Goal: Information Seeking & Learning: Find specific fact

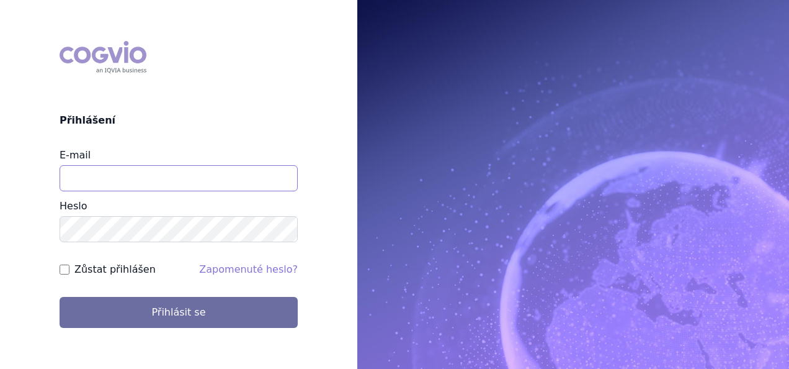
drag, startPoint x: 0, startPoint y: 0, endPoint x: 177, endPoint y: 189, distance: 259.4
click at [177, 189] on input "E-mail" at bounding box center [179, 178] width 238 height 26
type input "martin.sekan@novartis.com"
click at [60, 297] on button "Přihlásit se" at bounding box center [179, 312] width 238 height 31
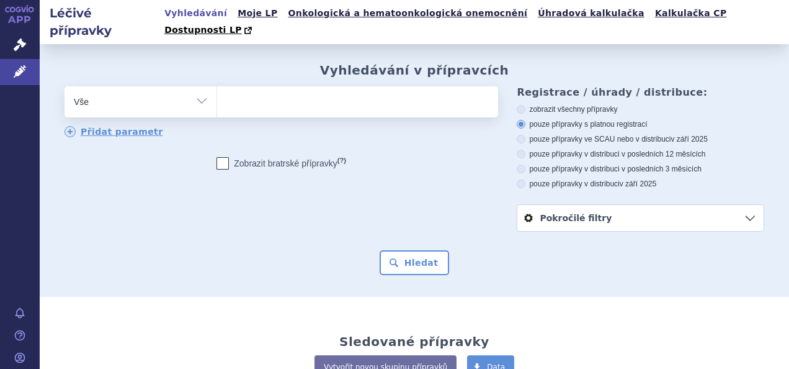
click at [342, 88] on ul at bounding box center [356, 99] width 278 height 26
click at [217, 88] on select at bounding box center [217, 101] width 1 height 31
type input "cos"
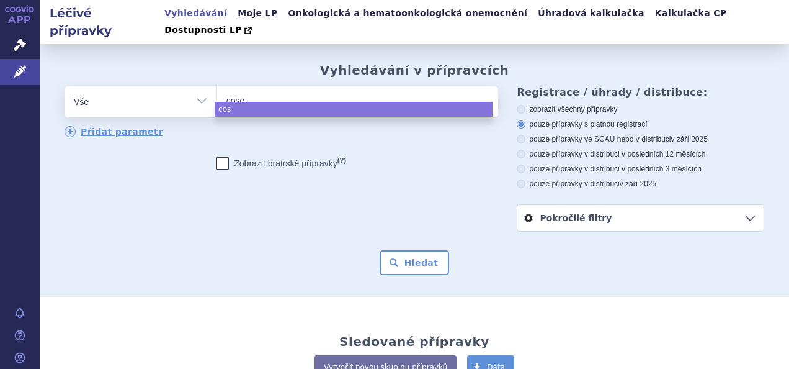
type input "cosen"
type input "cosenty"
type input "cosentyx"
select select "cosentyx"
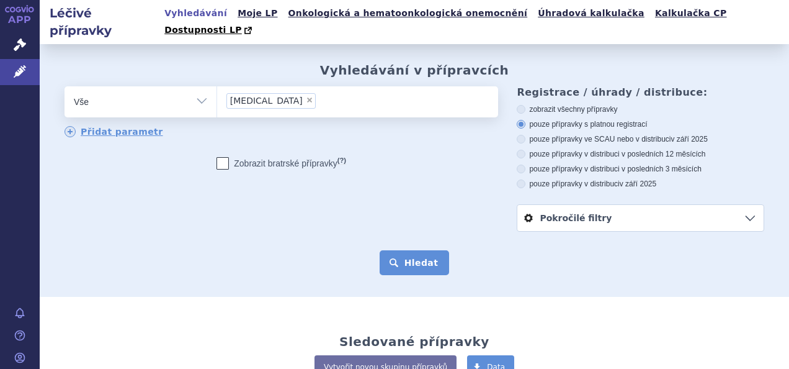
click at [420, 250] on button "Hledat" at bounding box center [415, 262] width 70 height 25
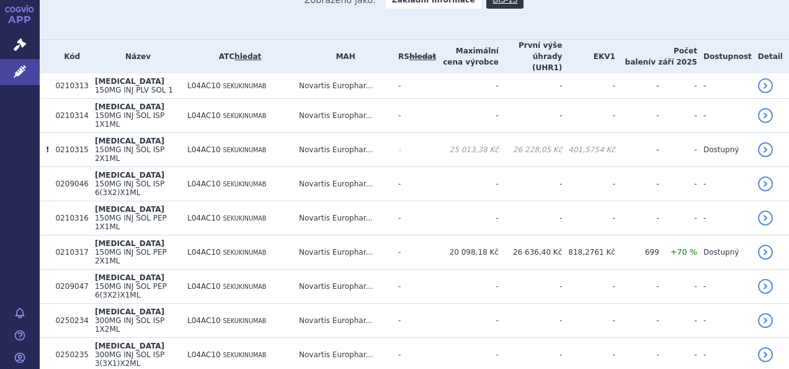
scroll to position [366, 0]
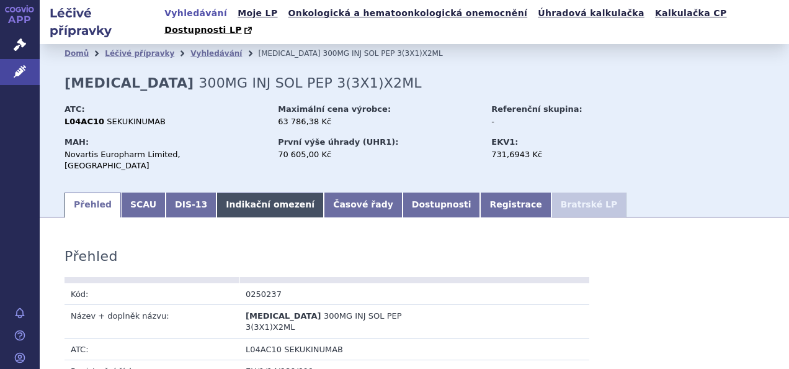
click at [230, 192] on link "Indikační omezení" at bounding box center [270, 204] width 107 height 25
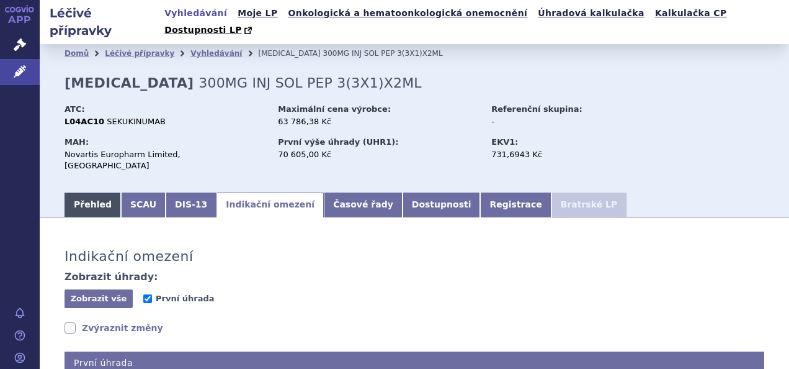
click at [79, 192] on link "Přehled" at bounding box center [93, 204] width 56 height 25
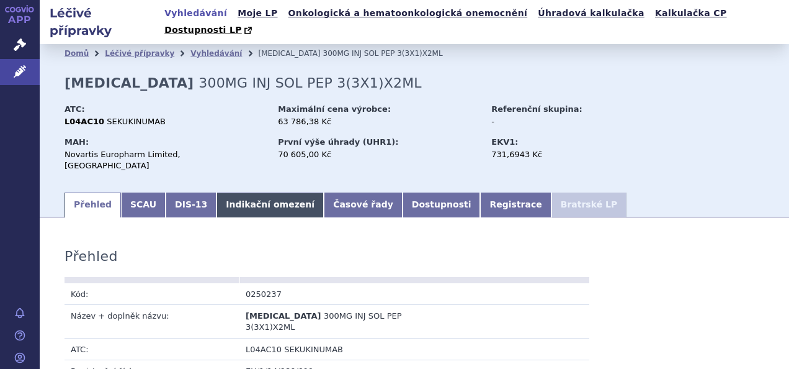
click at [233, 192] on link "Indikační omezení" at bounding box center [270, 204] width 107 height 25
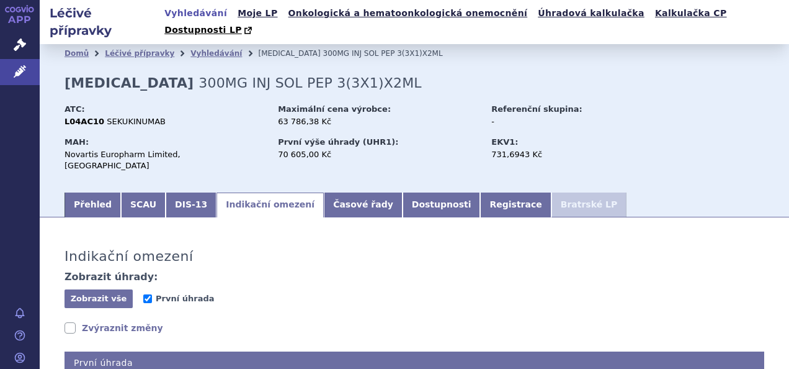
scroll to position [201, 0]
